Goal: Task Accomplishment & Management: Use online tool/utility

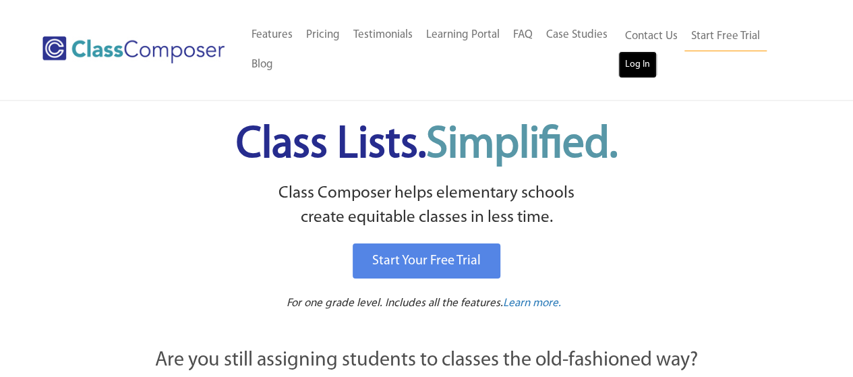
click at [639, 67] on link "Log In" at bounding box center [637, 64] width 38 height 27
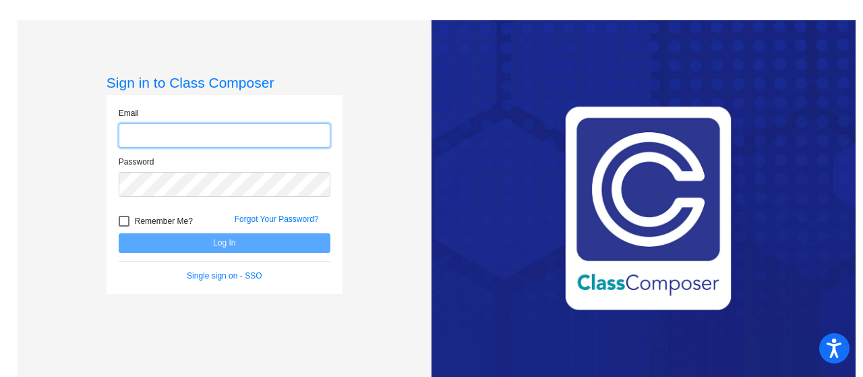
type input "rolitas@mdusd.org"
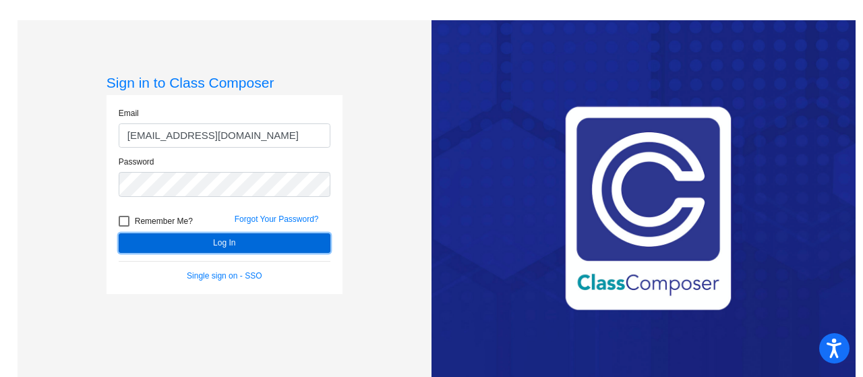
click at [181, 242] on button "Log In" at bounding box center [225, 243] width 212 height 20
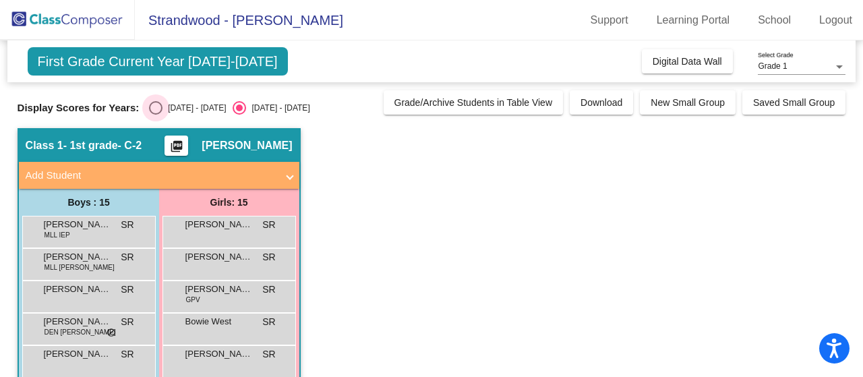
click at [156, 111] on div "Select an option" at bounding box center [155, 107] width 13 height 13
click at [156, 115] on input "2024 - 2025" at bounding box center [155, 115] width 1 height 1
radio input "true"
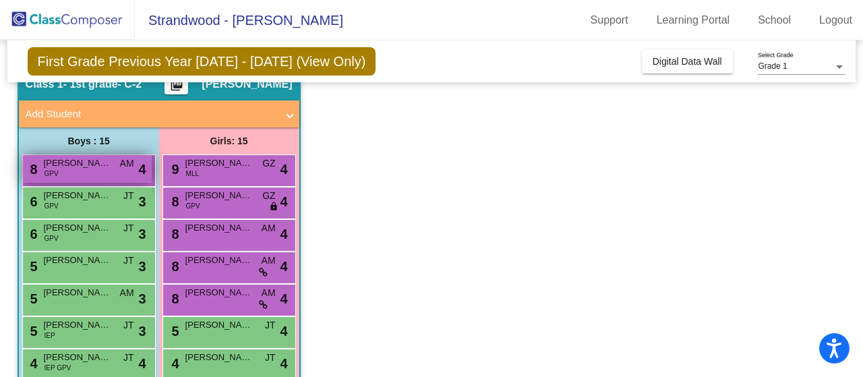
scroll to position [345, 0]
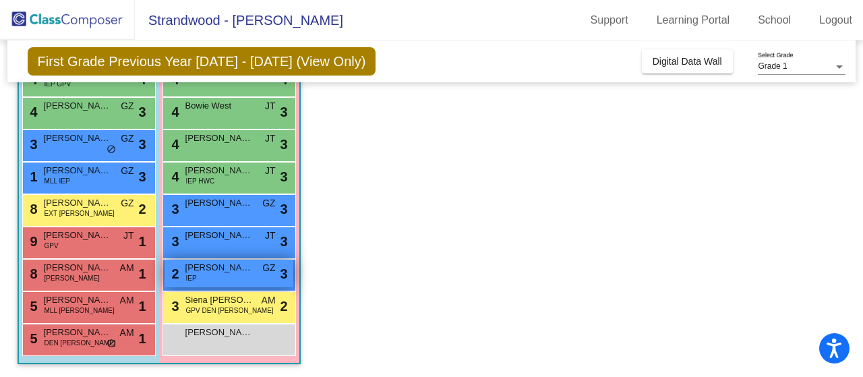
click at [218, 276] on div "2 Liliana Glavor IEP GZ lock do_not_disturb_alt 3" at bounding box center [228, 274] width 129 height 28
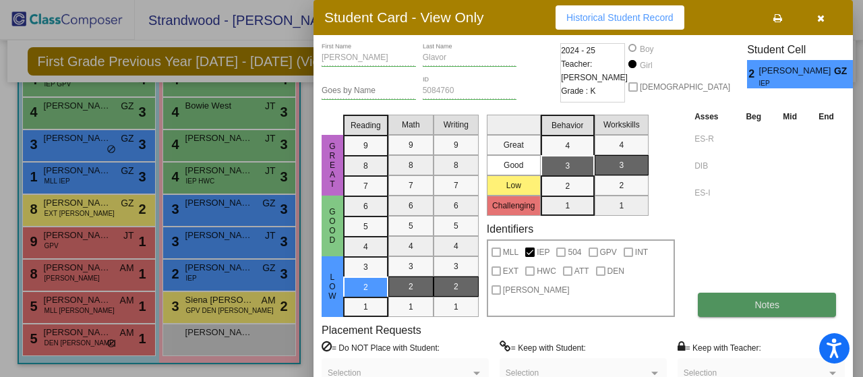
click at [733, 301] on button "Notes" at bounding box center [767, 305] width 138 height 24
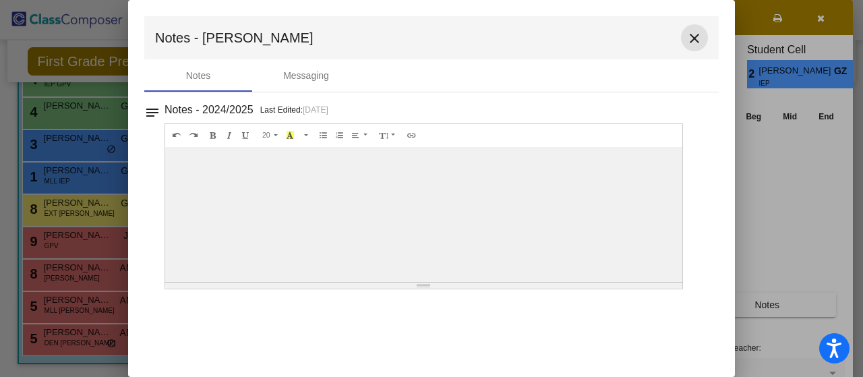
click at [700, 39] on mat-icon "close" at bounding box center [694, 38] width 16 height 16
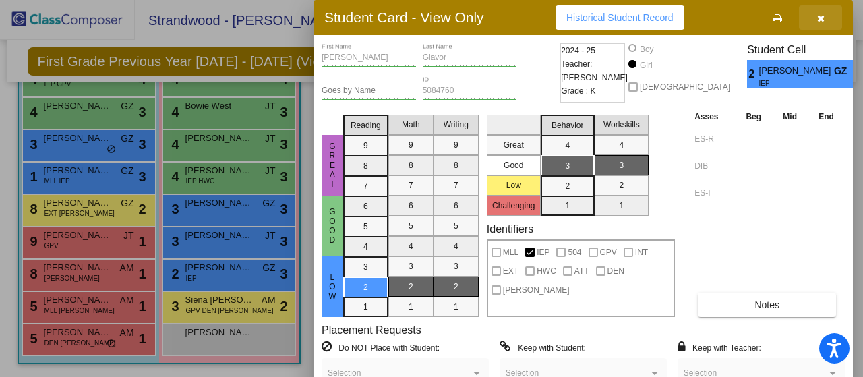
click at [822, 18] on icon "button" at bounding box center [820, 17] width 7 height 9
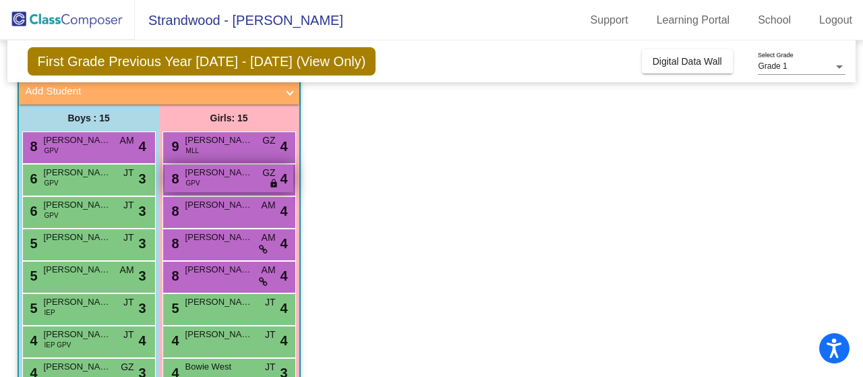
scroll to position [0, 0]
